Goal: Transaction & Acquisition: Purchase product/service

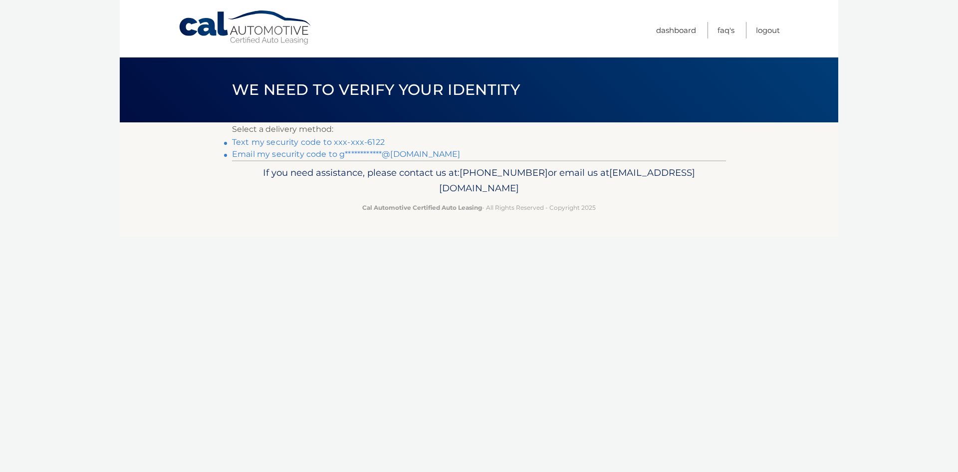
click at [336, 141] on link "Text my security code to xxx-xxx-6122" at bounding box center [308, 141] width 153 height 9
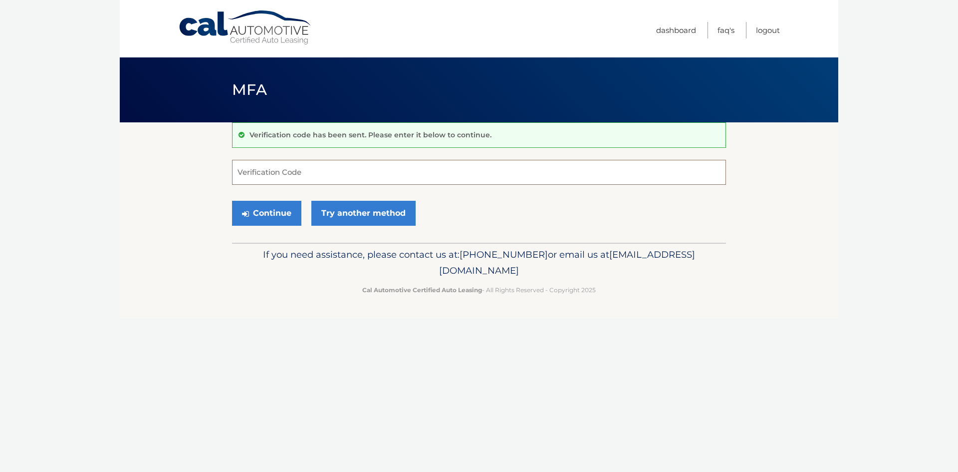
click at [302, 182] on input "Verification Code" at bounding box center [479, 172] width 494 height 25
type input "732617"
click at [276, 208] on button "Continue" at bounding box center [266, 213] width 69 height 25
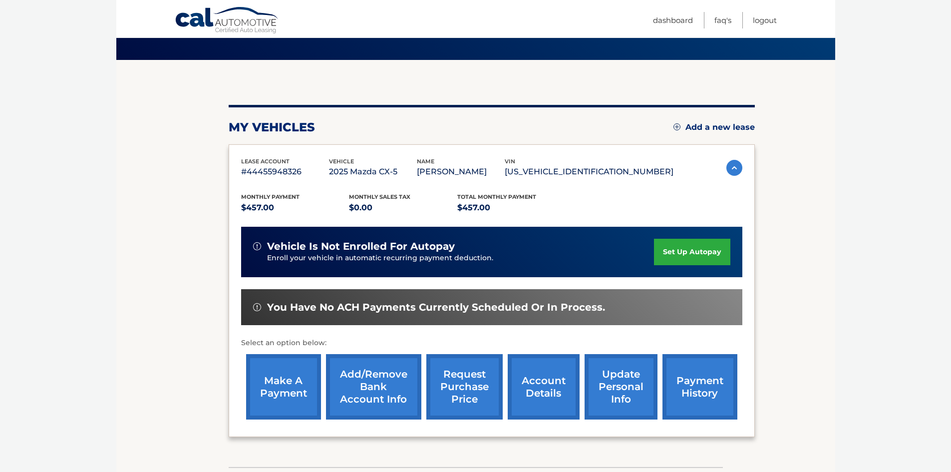
scroll to position [133, 0]
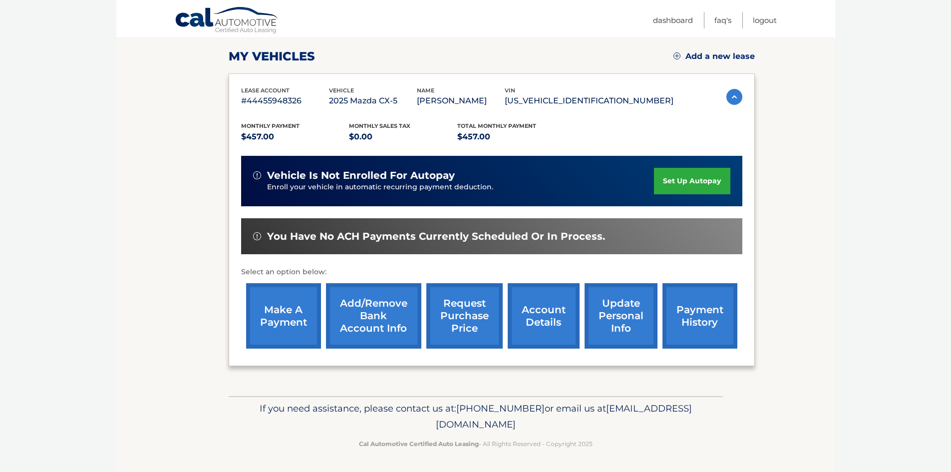
click at [702, 310] on link "payment history" at bounding box center [699, 315] width 75 height 65
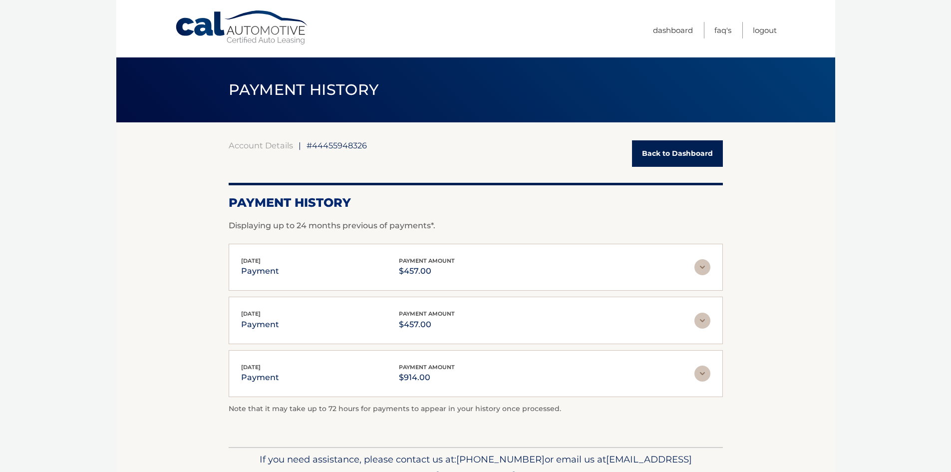
click at [668, 157] on link "Back to Dashboard" at bounding box center [677, 153] width 91 height 26
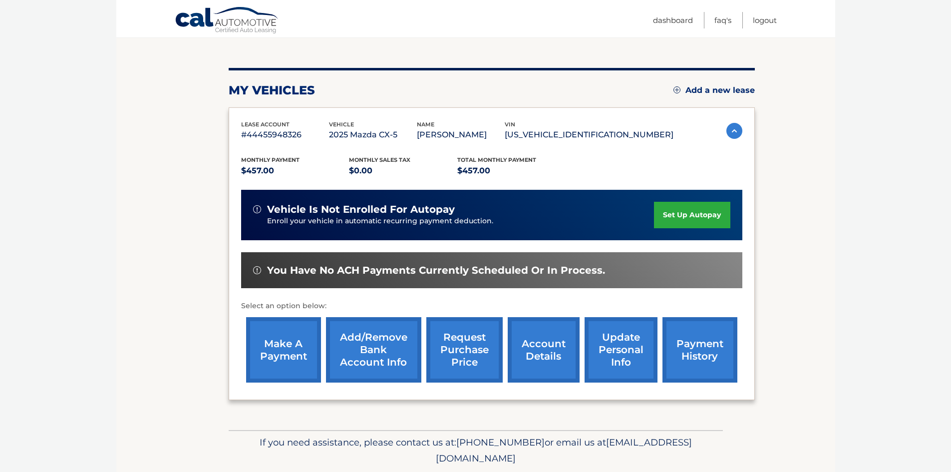
scroll to position [100, 0]
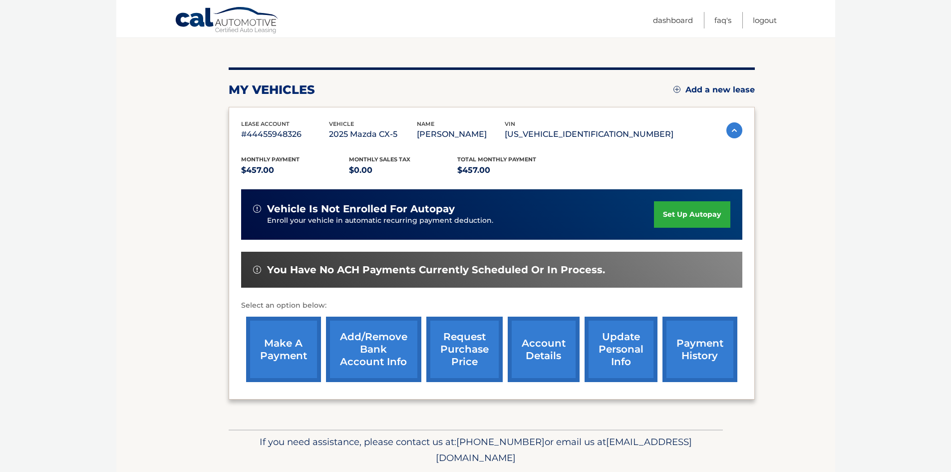
click at [282, 349] on link "make a payment" at bounding box center [283, 348] width 75 height 65
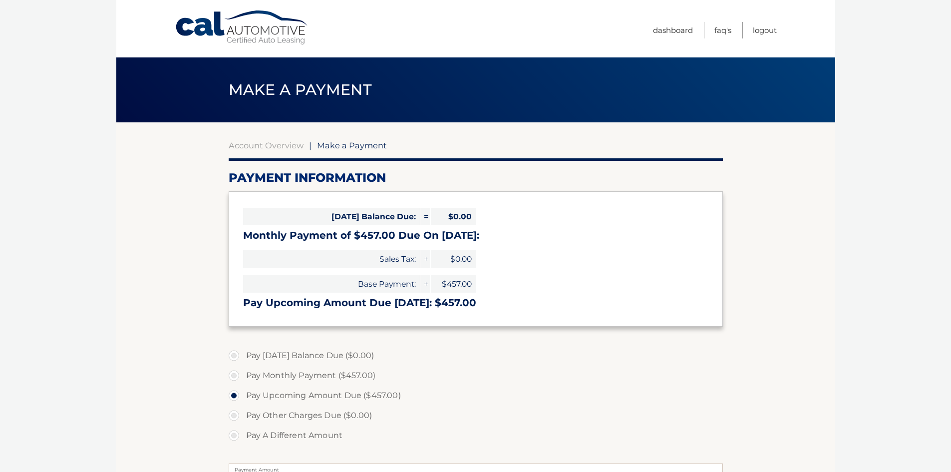
select select "NzE1NDQ4NzItMGYyZC00YjgxLWI2NDEtZjdlMjg5YWE2OTRl"
click at [236, 374] on label "Pay Monthly Payment ($457.00)" at bounding box center [476, 375] width 494 height 20
click at [236, 374] on input "Pay Monthly Payment ($457.00)" at bounding box center [238, 373] width 10 height 16
radio input "true"
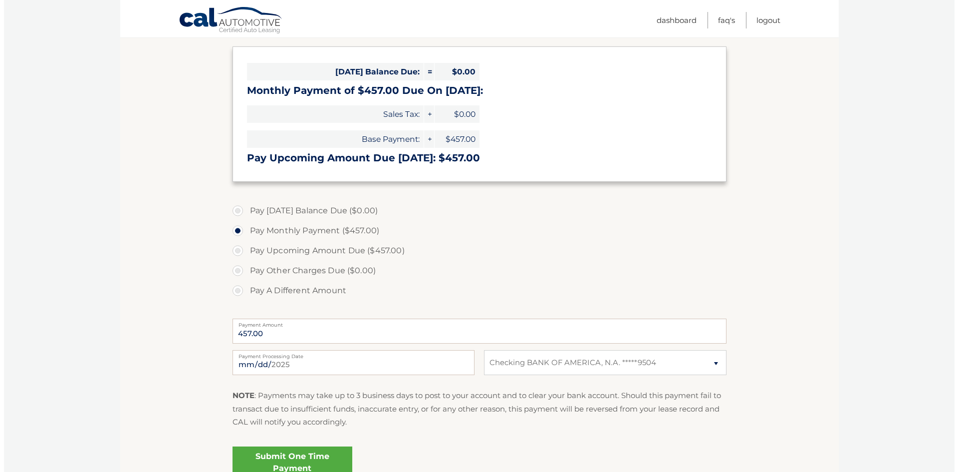
scroll to position [200, 0]
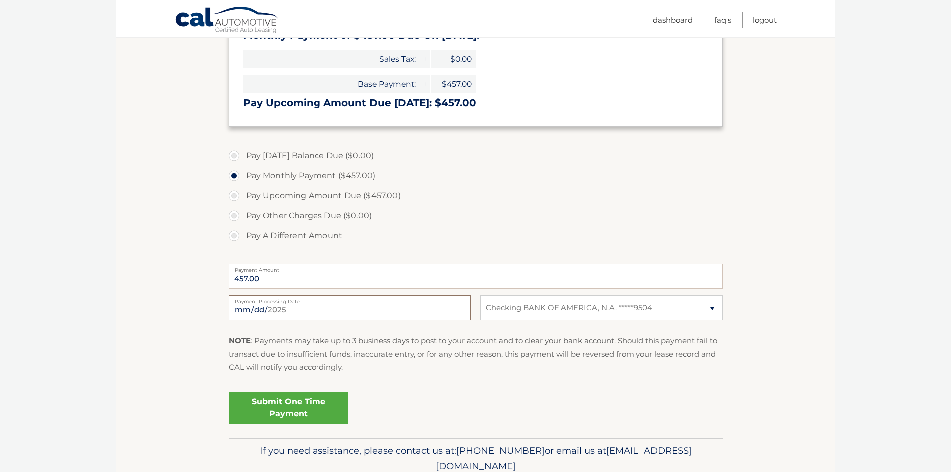
click at [431, 310] on input "[DATE]" at bounding box center [350, 307] width 242 height 25
type input "[DATE]"
drag, startPoint x: 314, startPoint y: 399, endPoint x: 312, endPoint y: 404, distance: 5.2
click at [312, 404] on link "Submit One Time Payment" at bounding box center [289, 407] width 120 height 32
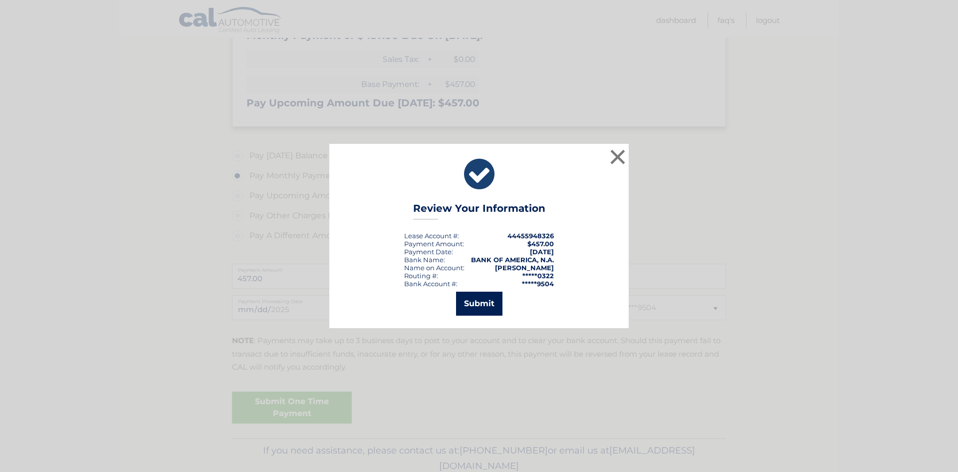
click at [482, 303] on button "Submit" at bounding box center [479, 303] width 46 height 24
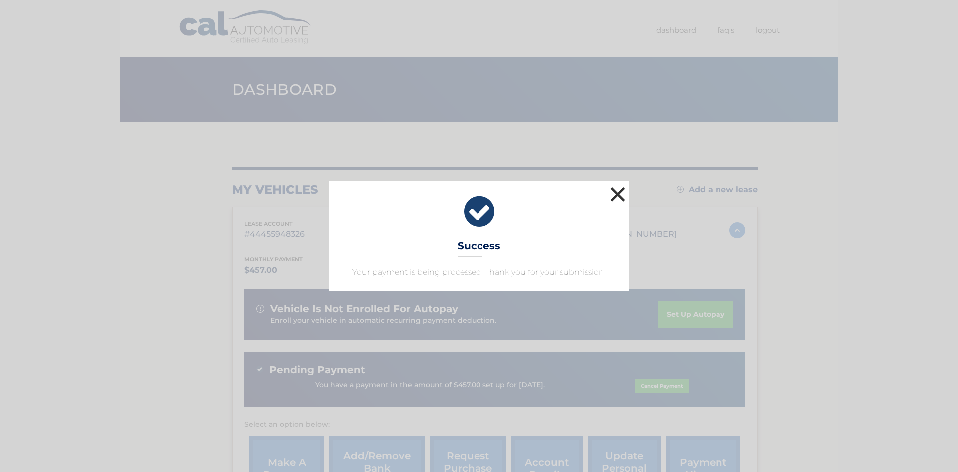
click at [621, 194] on button "×" at bounding box center [618, 194] width 20 height 20
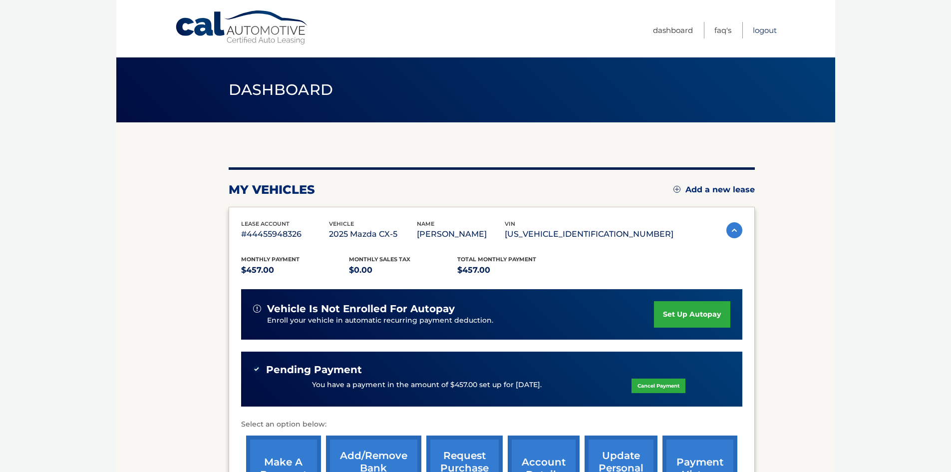
click at [770, 29] on link "Logout" at bounding box center [765, 30] width 24 height 16
